Goal: Obtain resource: Obtain resource

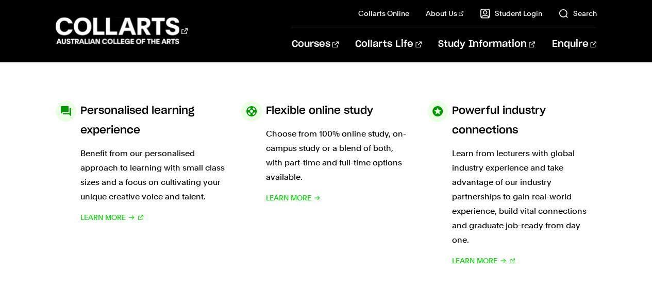
scroll to position [308, 0]
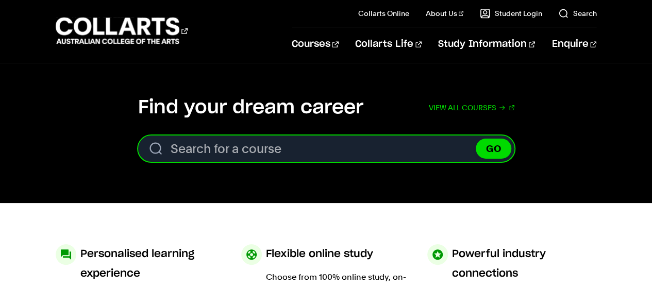
click at [275, 151] on input "Search for a course" at bounding box center [326, 149] width 376 height 26
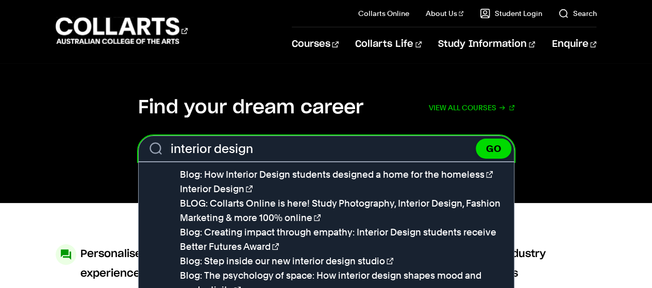
type input "interior design"
click at [476, 139] on button "GO" at bounding box center [494, 149] width 36 height 20
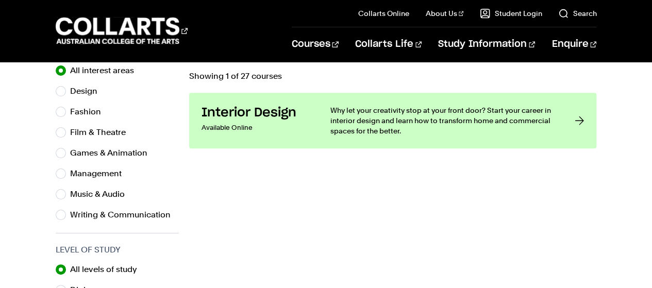
scroll to position [355, 0]
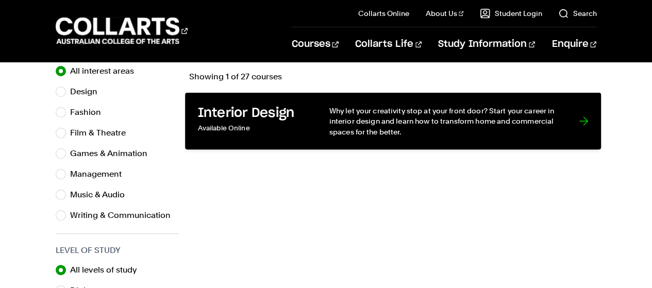
click at [251, 128] on p "Available Online" at bounding box center [252, 128] width 110 height 15
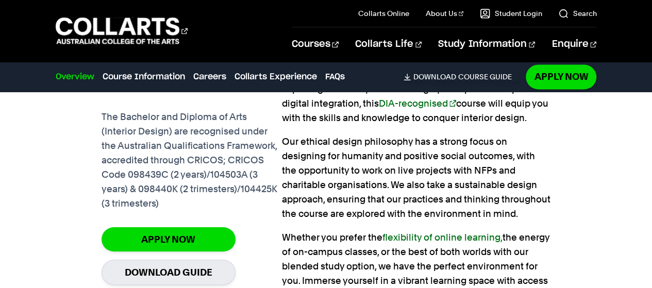
scroll to position [765, 0]
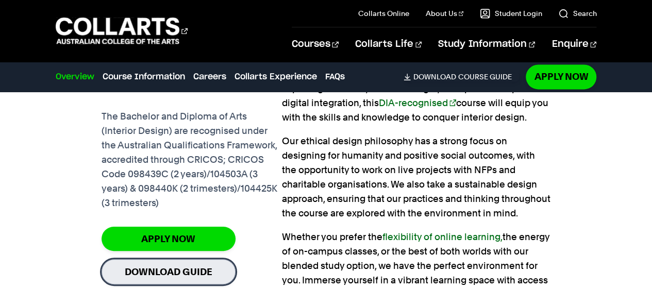
click at [160, 260] on link "Download Guide" at bounding box center [168, 271] width 134 height 25
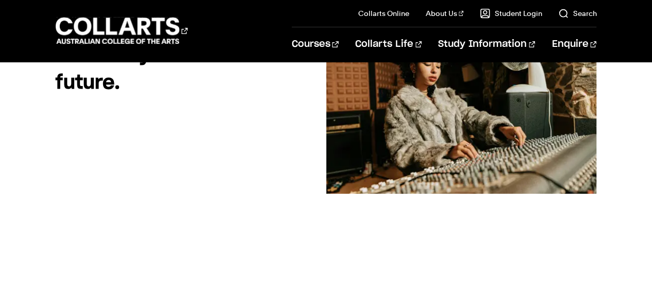
scroll to position [162, 0]
